Goal: Task Accomplishment & Management: Complete application form

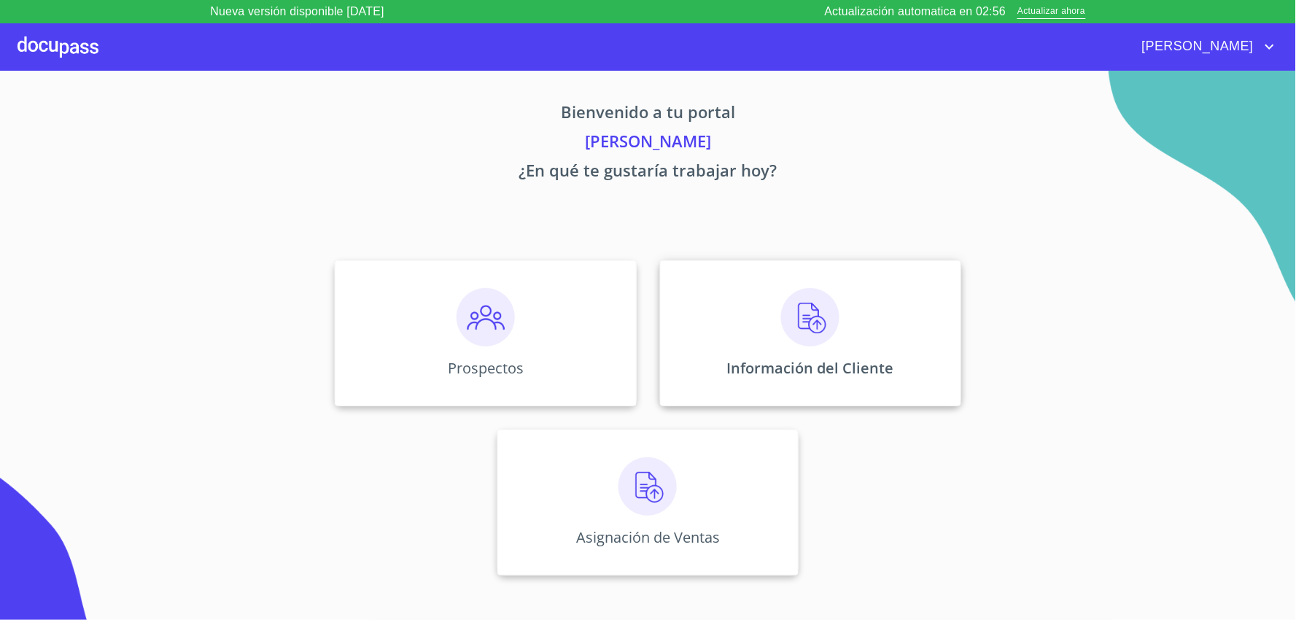
click at [810, 327] on img at bounding box center [810, 317] width 58 height 58
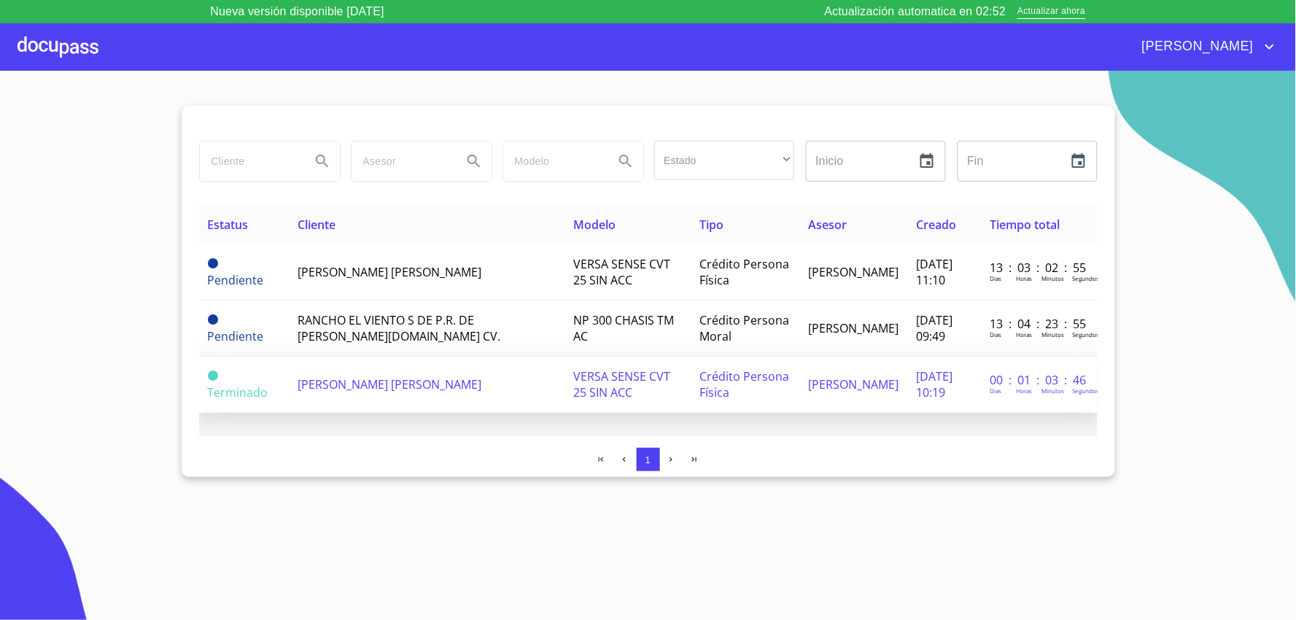
click at [378, 376] on span "[PERSON_NAME] [PERSON_NAME]" at bounding box center [390, 384] width 184 height 16
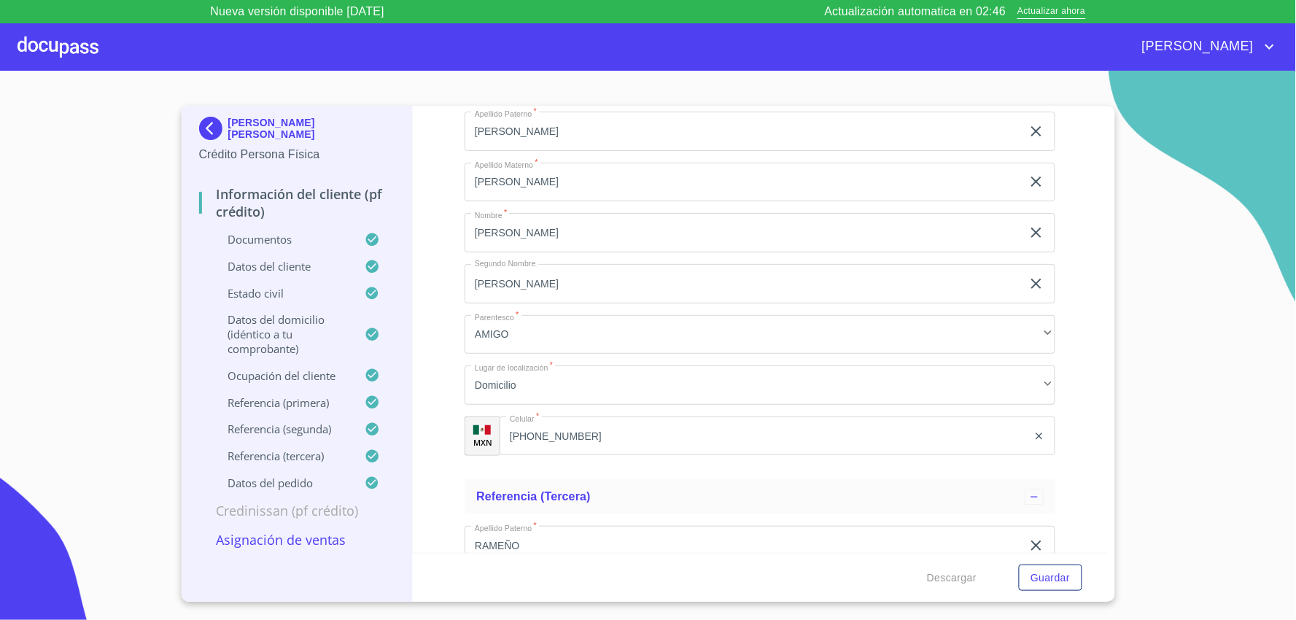
scroll to position [8477, 0]
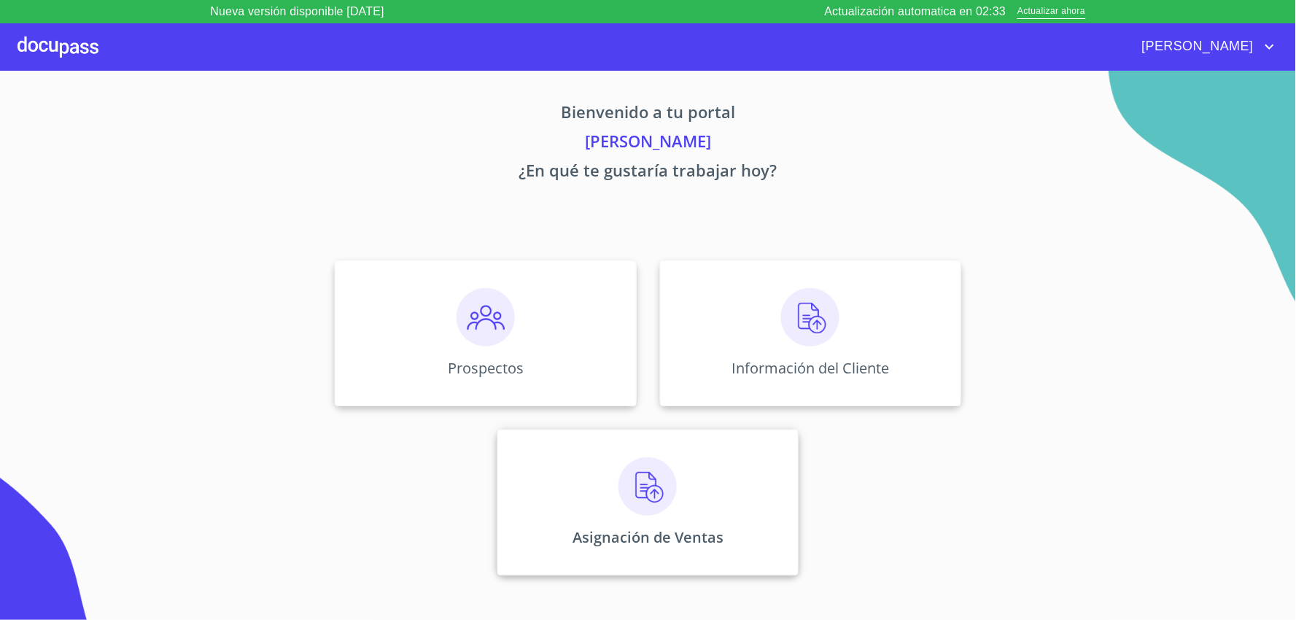
click at [645, 493] on img at bounding box center [647, 486] width 58 height 58
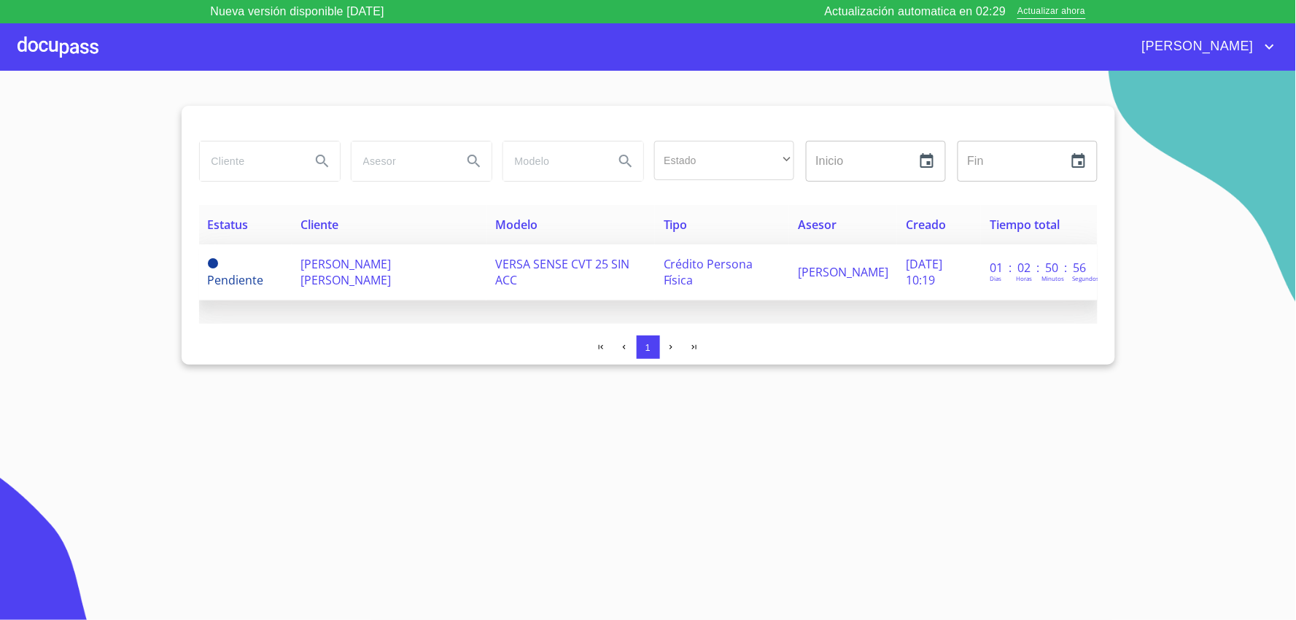
click at [303, 271] on span "[PERSON_NAME] [PERSON_NAME]" at bounding box center [345, 272] width 90 height 32
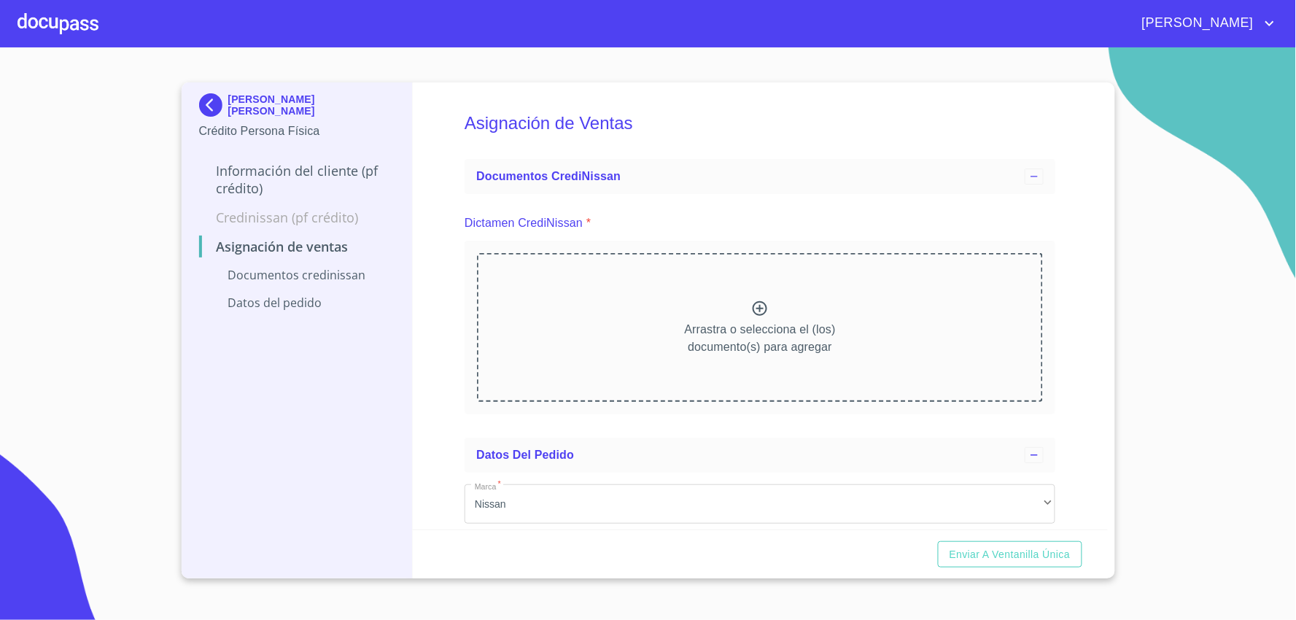
click at [756, 306] on icon at bounding box center [760, 309] width 18 height 18
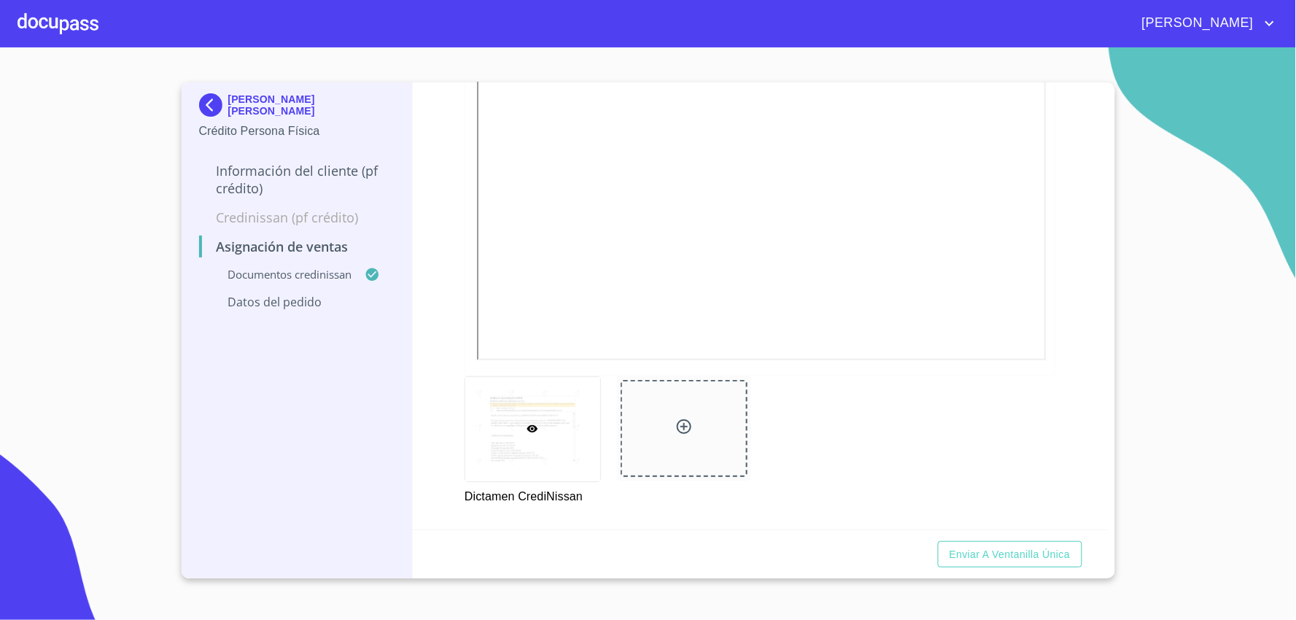
scroll to position [628, 0]
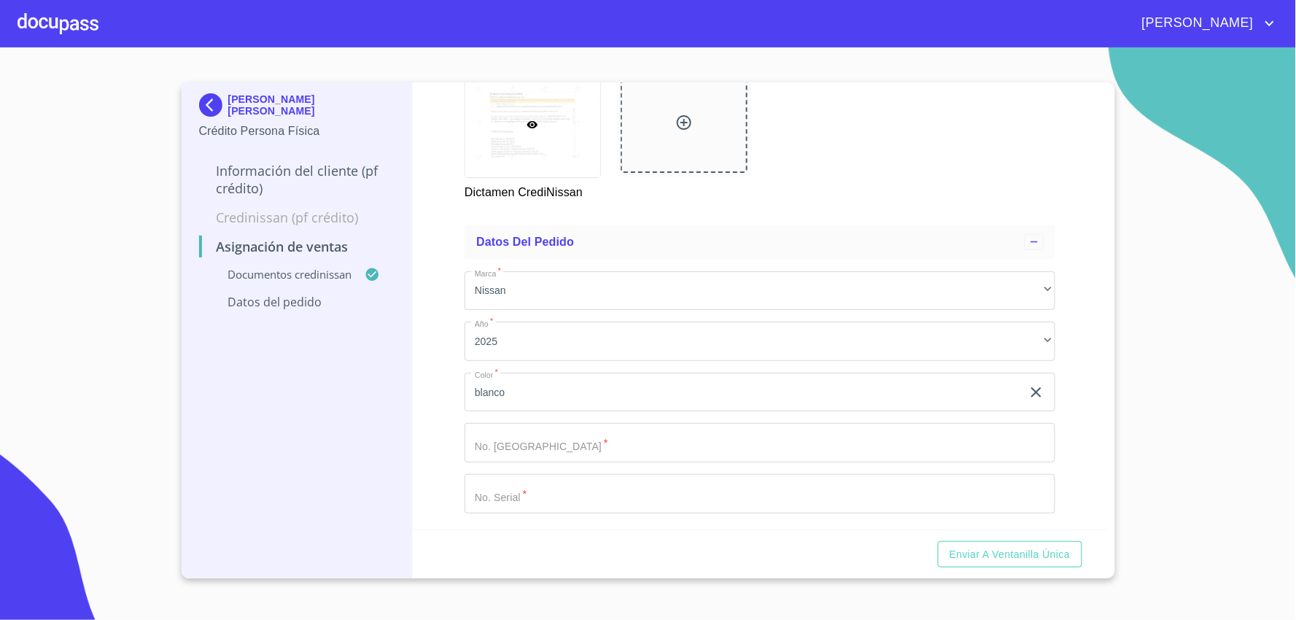
click at [569, 443] on input "Marca   *" at bounding box center [760, 442] width 591 height 39
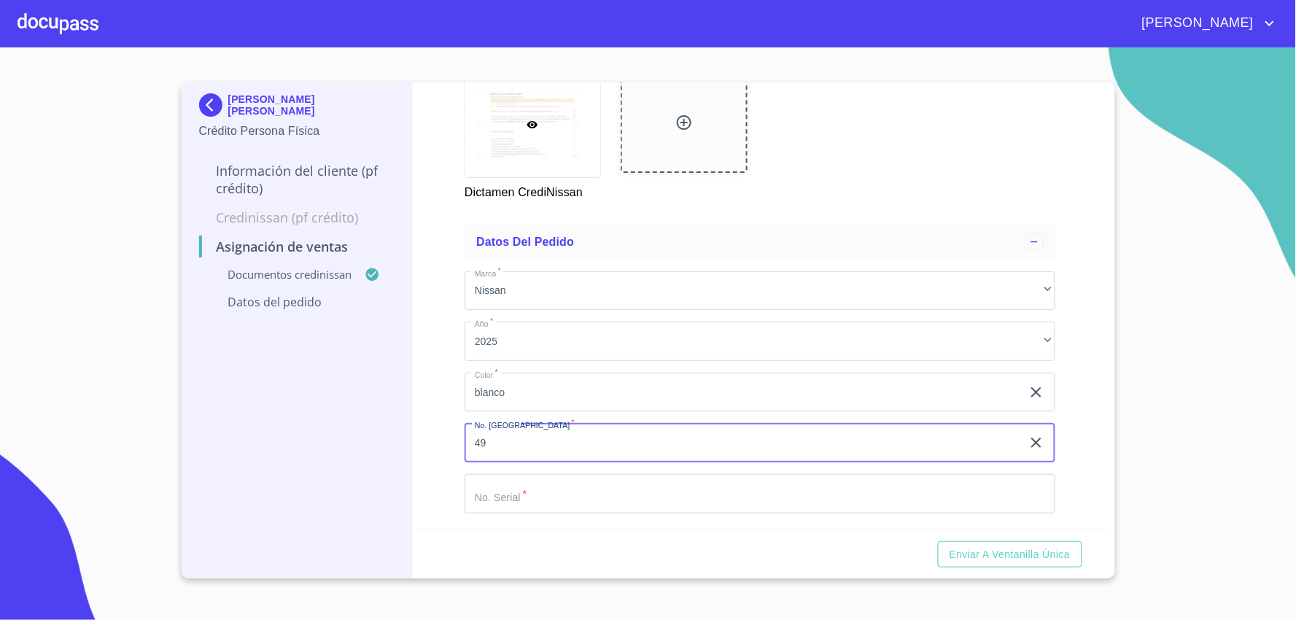
type input "49"
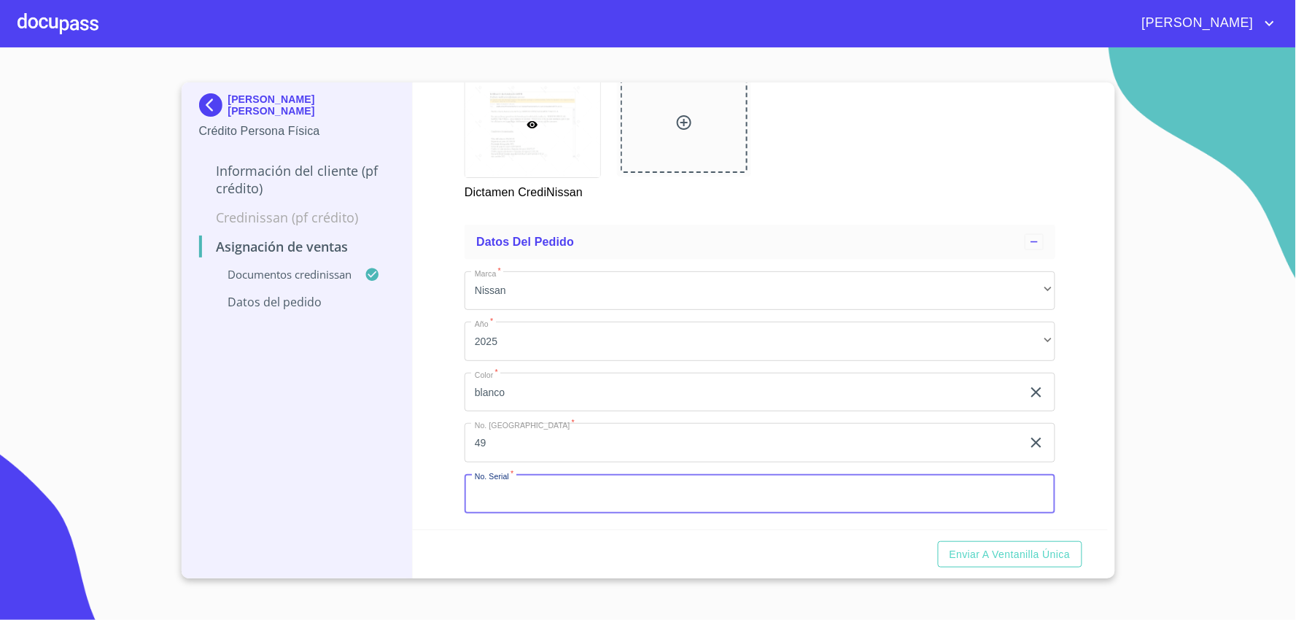
click at [518, 496] on input "Marca   *" at bounding box center [760, 493] width 591 height 39
type input "[US_VEHICLE_IDENTIFICATION_NUMBER]"
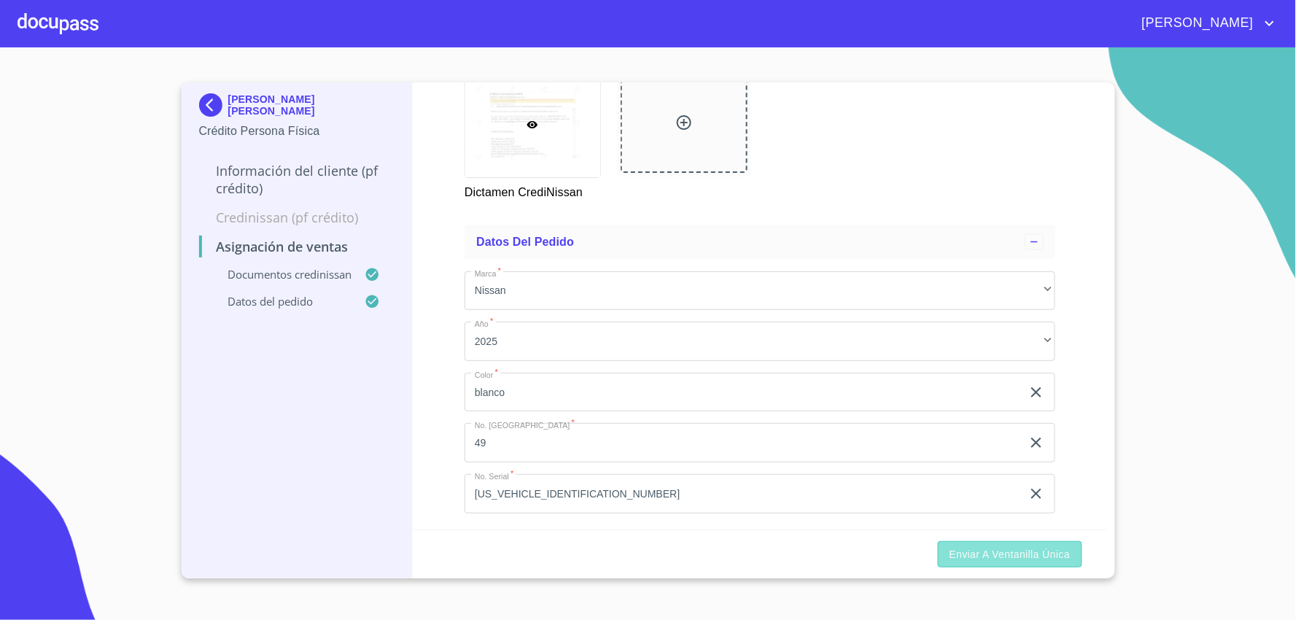
click at [992, 566] on button "Enviar a Ventanilla única" at bounding box center [1010, 554] width 144 height 27
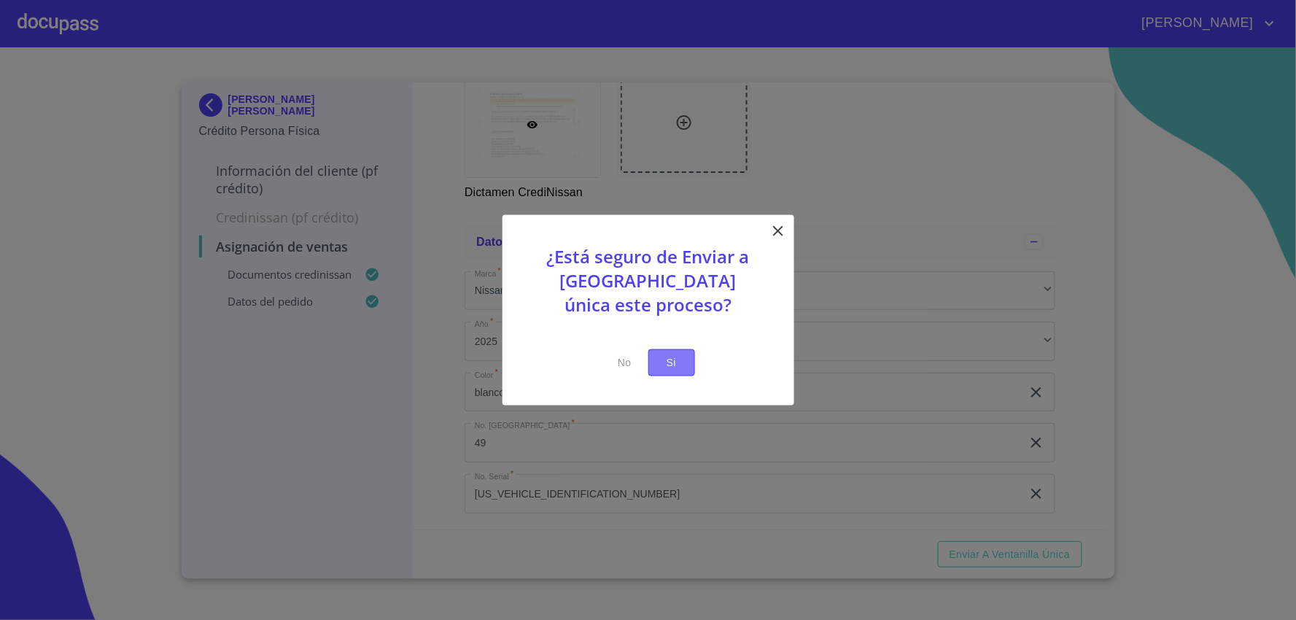
click at [681, 362] on span "Si" at bounding box center [671, 363] width 23 height 18
